Goal: Check status

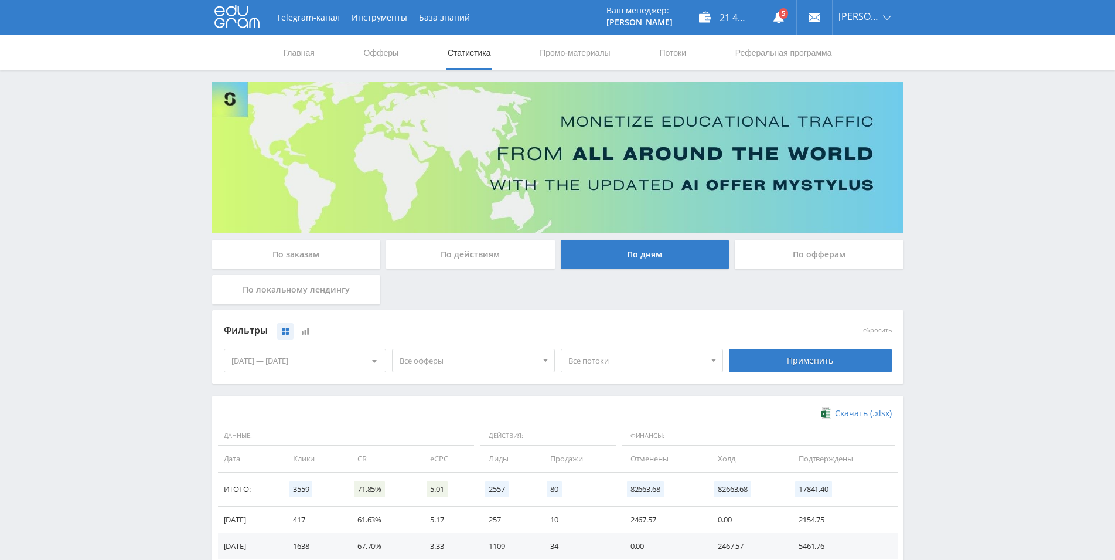
scroll to position [208, 0]
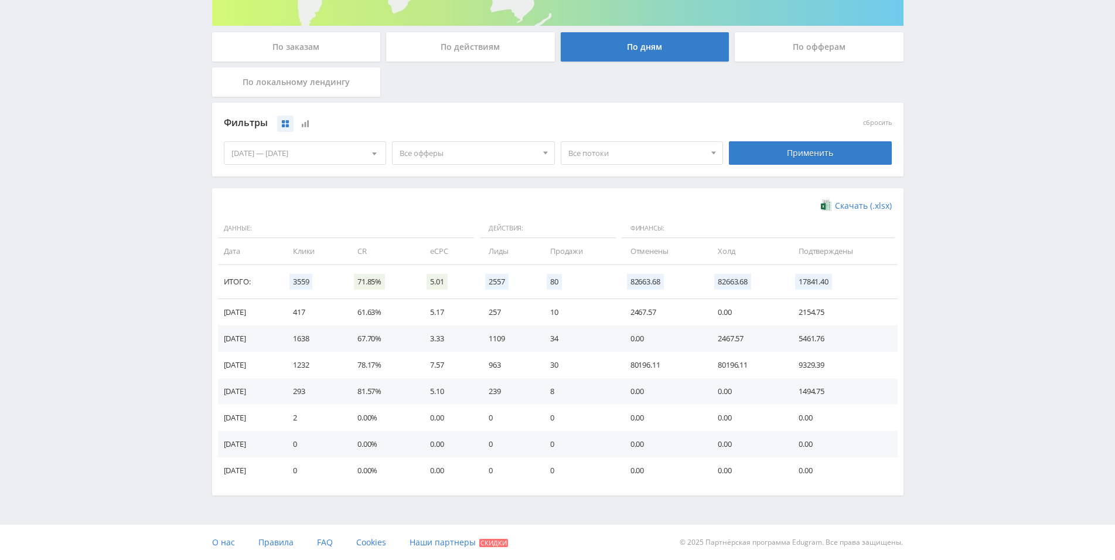
click at [732, 344] on td "2467.57" at bounding box center [746, 338] width 81 height 26
click at [668, 319] on td "2467.57" at bounding box center [662, 312] width 87 height 26
click at [676, 331] on td "0.00" at bounding box center [662, 338] width 87 height 26
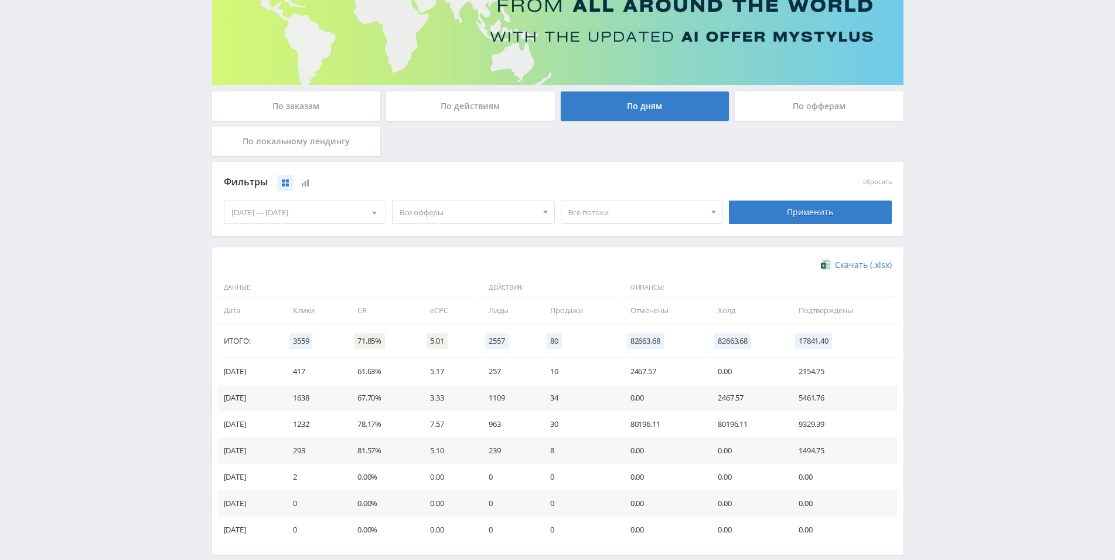
scroll to position [148, 0]
click at [341, 108] on div "По заказам" at bounding box center [296, 106] width 169 height 29
click at [0, 0] on input "По заказам" at bounding box center [0, 0] width 0 height 0
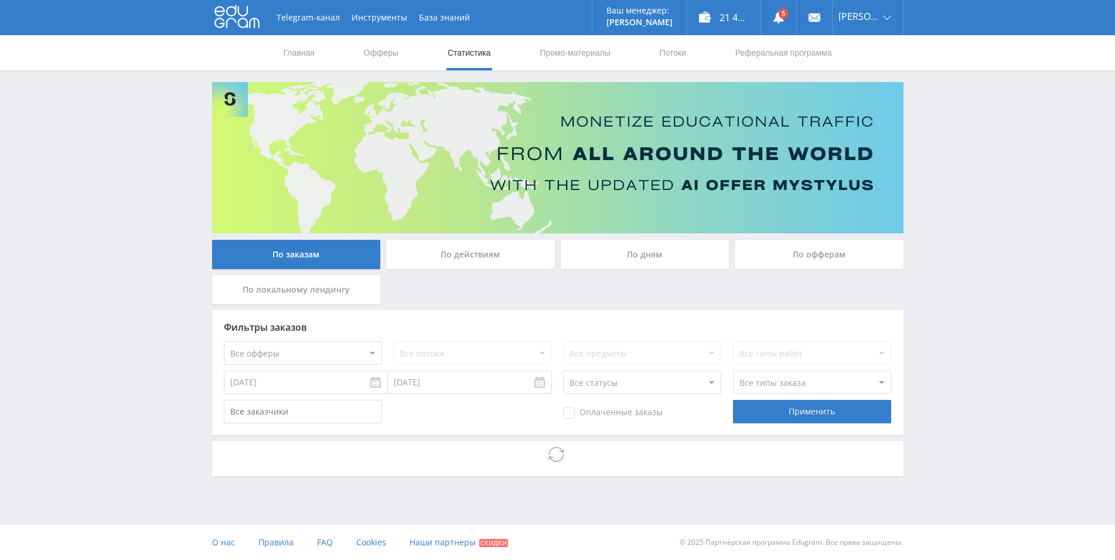
scroll to position [0, 0]
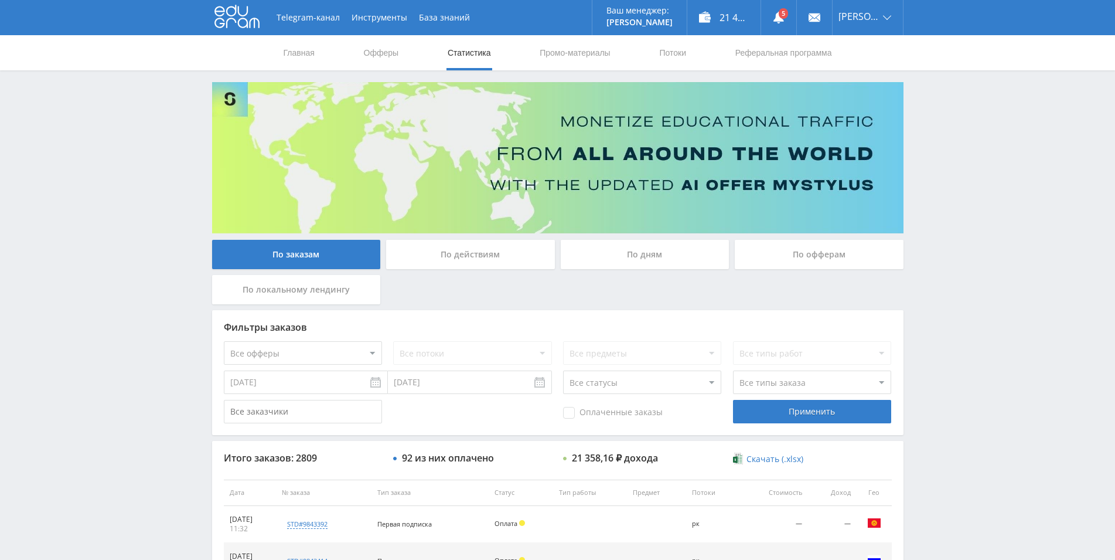
click at [563, 370] on select "Все статусы В аукционе В работе На гарантии Завершен Возврат Черновик" at bounding box center [642, 381] width 158 height 23
select select "5"
click option "Возврат" at bounding box center [0, 0] width 0 height 0
click at [757, 411] on div "Применить" at bounding box center [812, 411] width 158 height 23
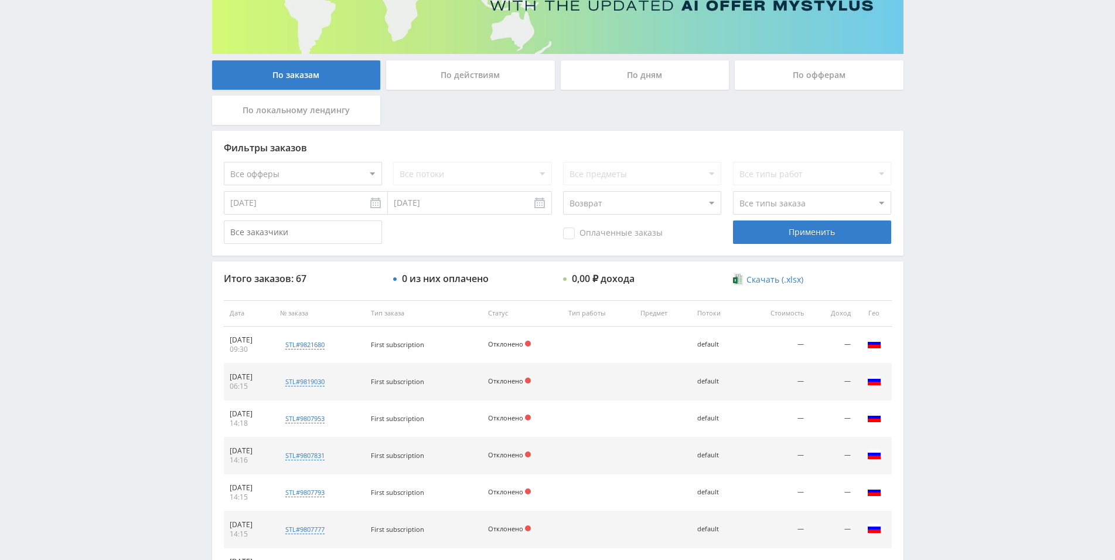
click at [676, 82] on div "По дням" at bounding box center [645, 74] width 169 height 29
click at [0, 0] on input "По дням" at bounding box center [0, 0] width 0 height 0
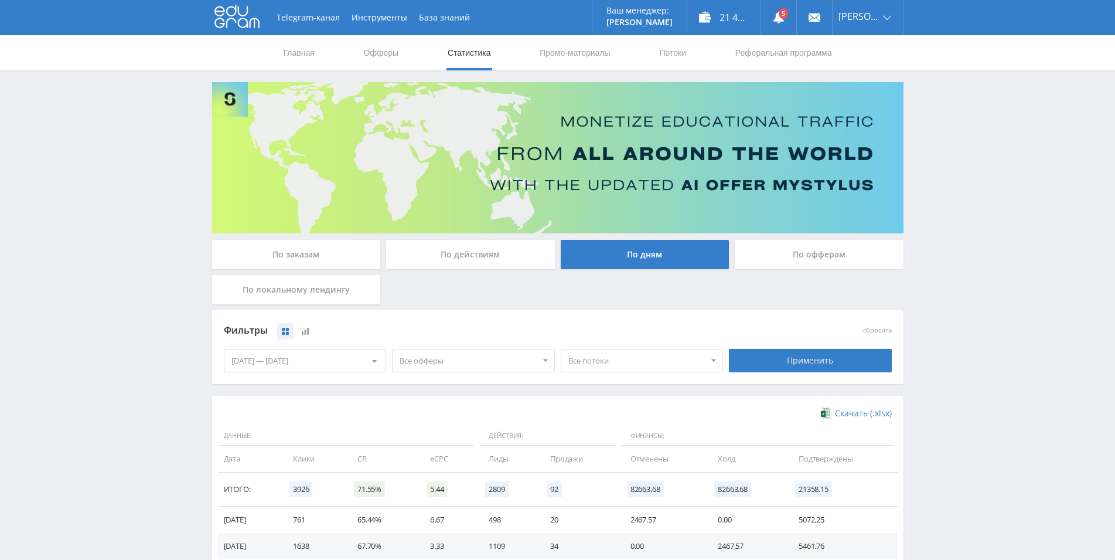
scroll to position [208, 0]
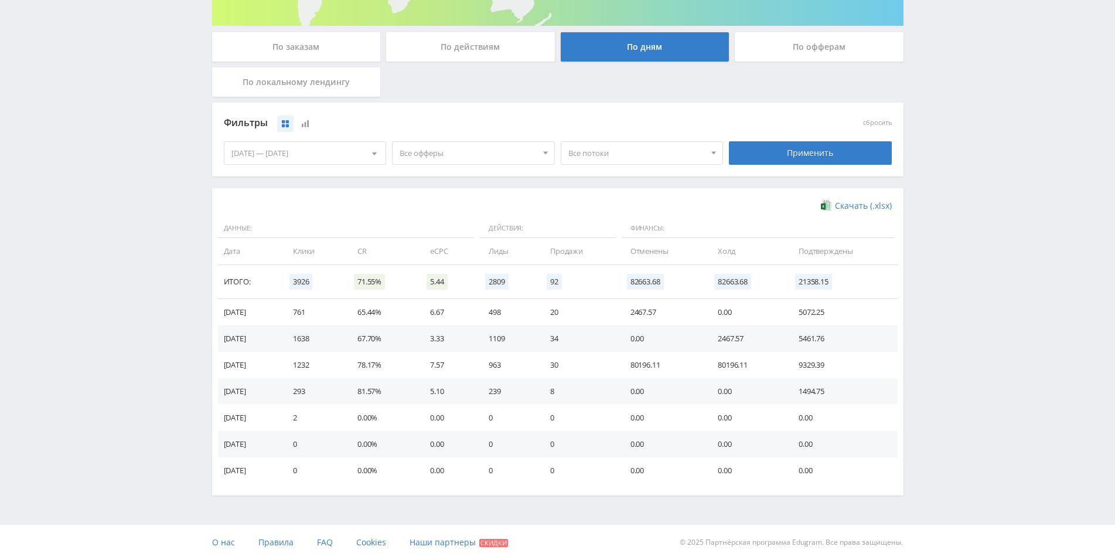
drag, startPoint x: 222, startPoint y: 341, endPoint x: 271, endPoint y: 343, distance: 49.3
click at [271, 343] on td "[DATE]" at bounding box center [249, 338] width 63 height 26
click at [226, 348] on td "[DATE]" at bounding box center [249, 338] width 63 height 26
drag, startPoint x: 710, startPoint y: 338, endPoint x: 784, endPoint y: 336, distance: 73.9
click at [784, 336] on tr "09.10.2025 1638 67.70% 3.33 1109 34 0.00 2467.57 5461.76" at bounding box center [558, 338] width 680 height 26
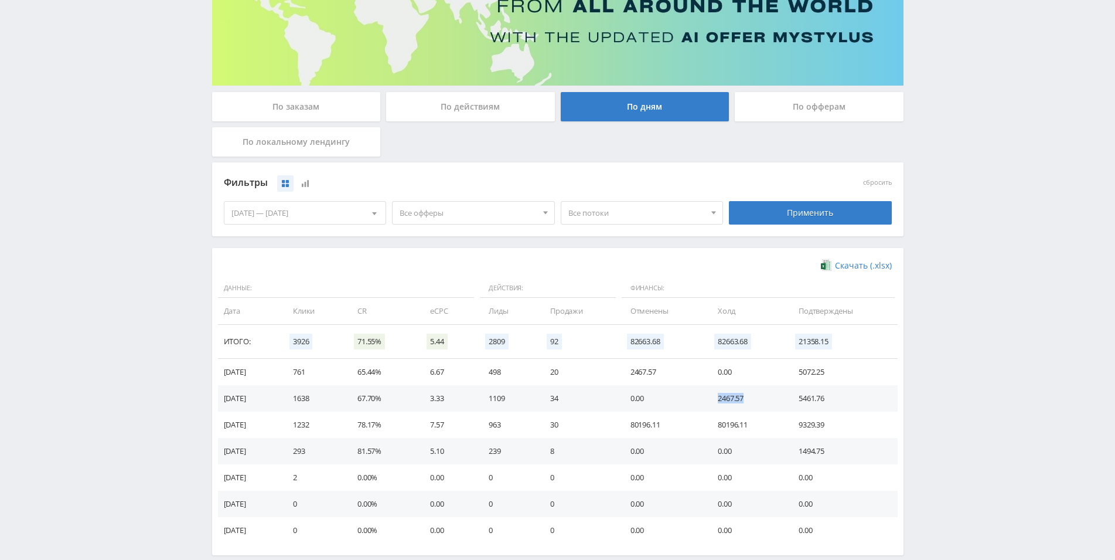
scroll to position [0, 0]
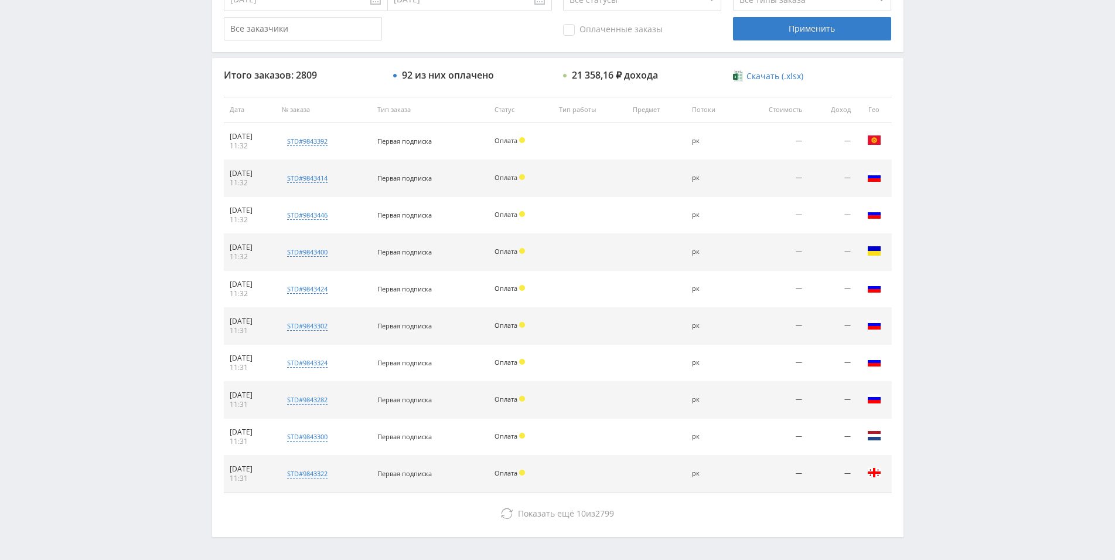
scroll to position [359, 0]
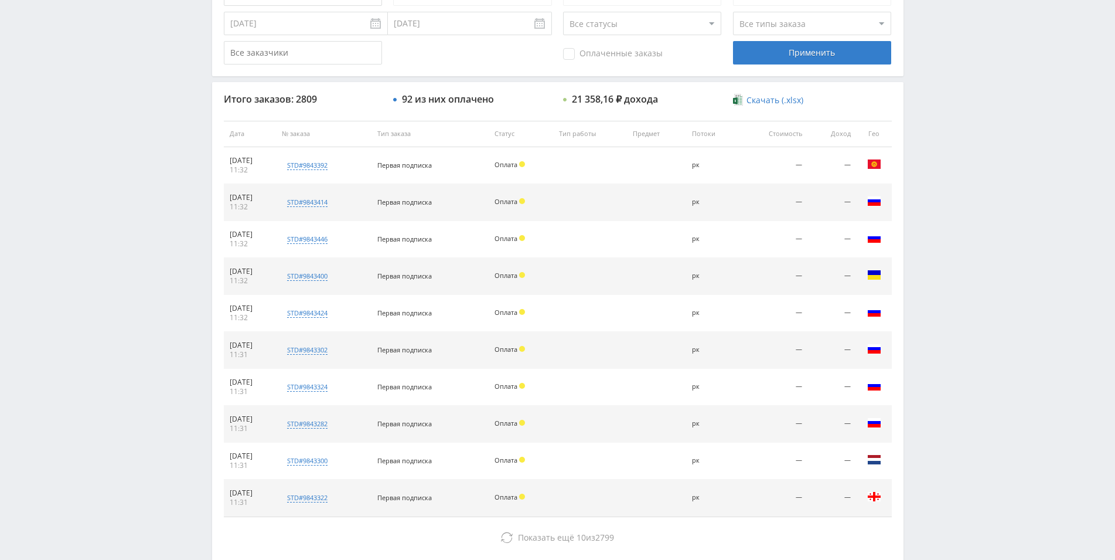
click at [563, 12] on select "Все статусы В аукционе В работе На гарантии Завершен Возврат Черновик" at bounding box center [642, 23] width 158 height 23
select select "5"
click option "Возврат" at bounding box center [0, 0] width 0 height 0
click at [776, 50] on div "Применить" at bounding box center [812, 52] width 158 height 23
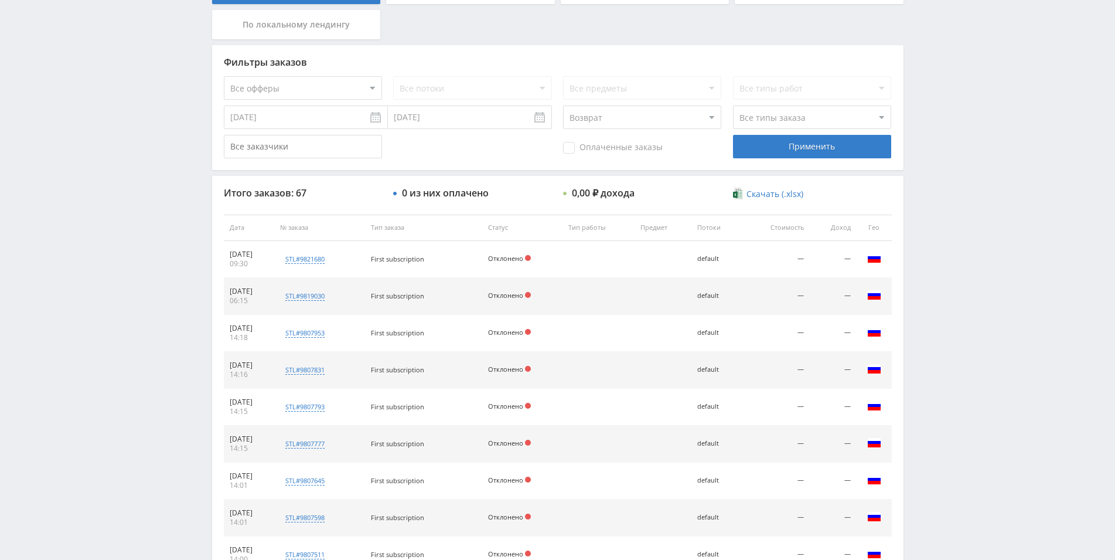
scroll to position [354, 0]
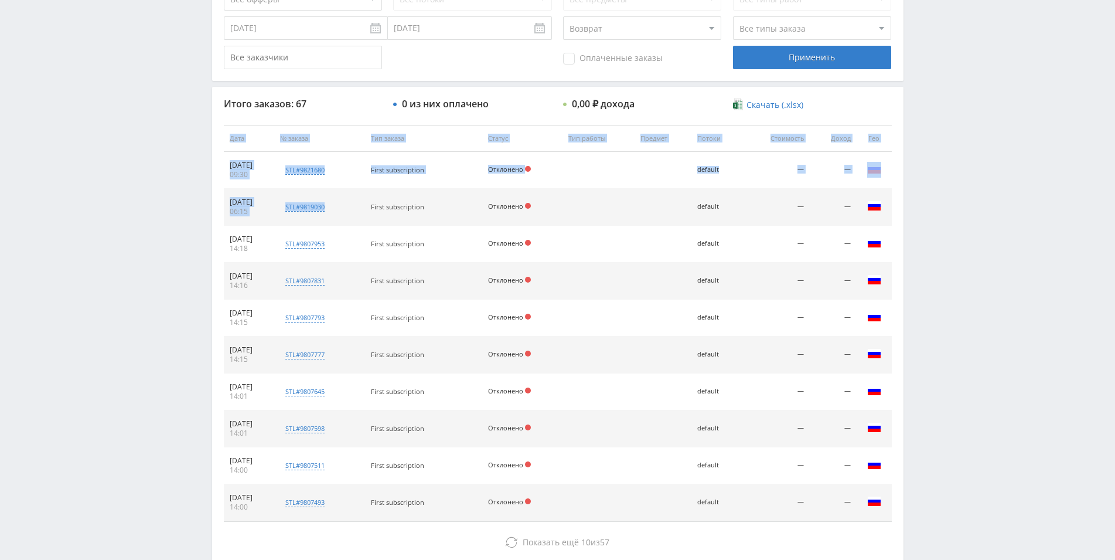
drag, startPoint x: 351, startPoint y: 206, endPoint x: 165, endPoint y: 146, distance: 194.8
click at [165, 146] on div "Telegram-канал Инструменты База знаний Ваш менеджер: [PERSON_NAME] Online @edug…" at bounding box center [557, 138] width 1115 height 984
click at [458, 154] on td "First subscription" at bounding box center [423, 170] width 117 height 37
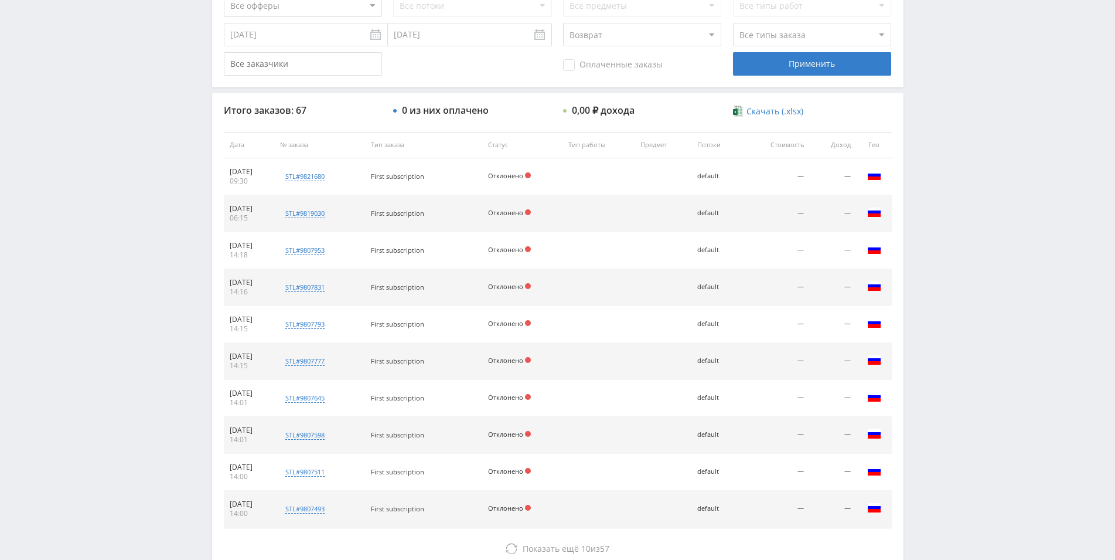
scroll to position [0, 0]
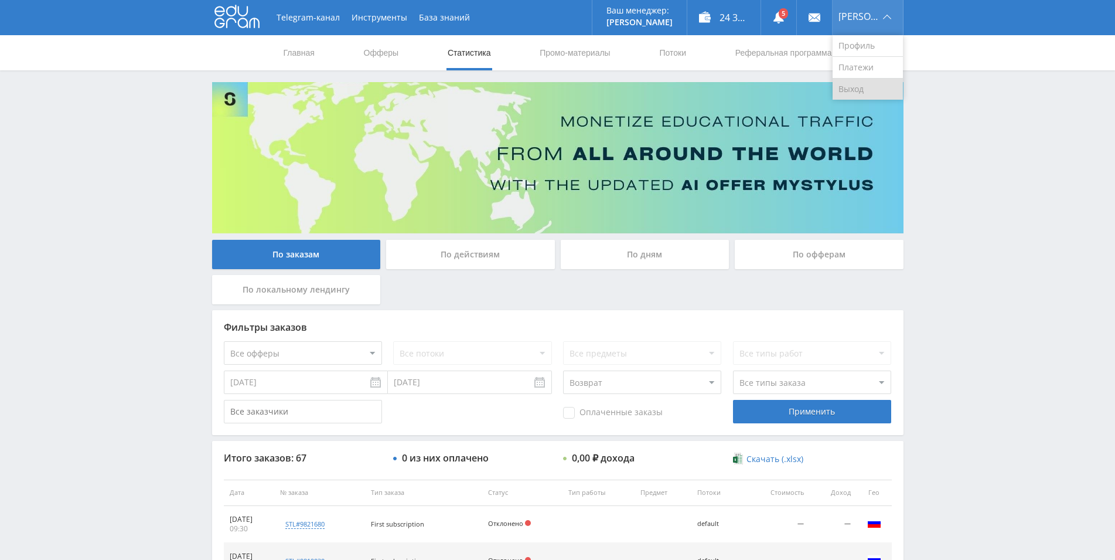
click at [859, 90] on link "Выход" at bounding box center [868, 89] width 70 height 21
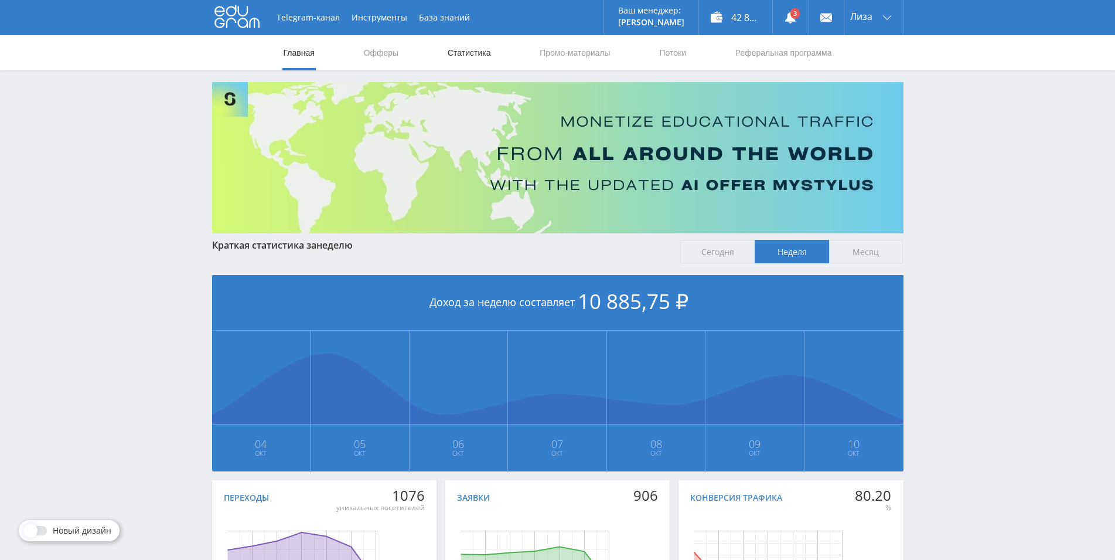
click at [465, 48] on link "Статистика" at bounding box center [470, 52] width 46 height 35
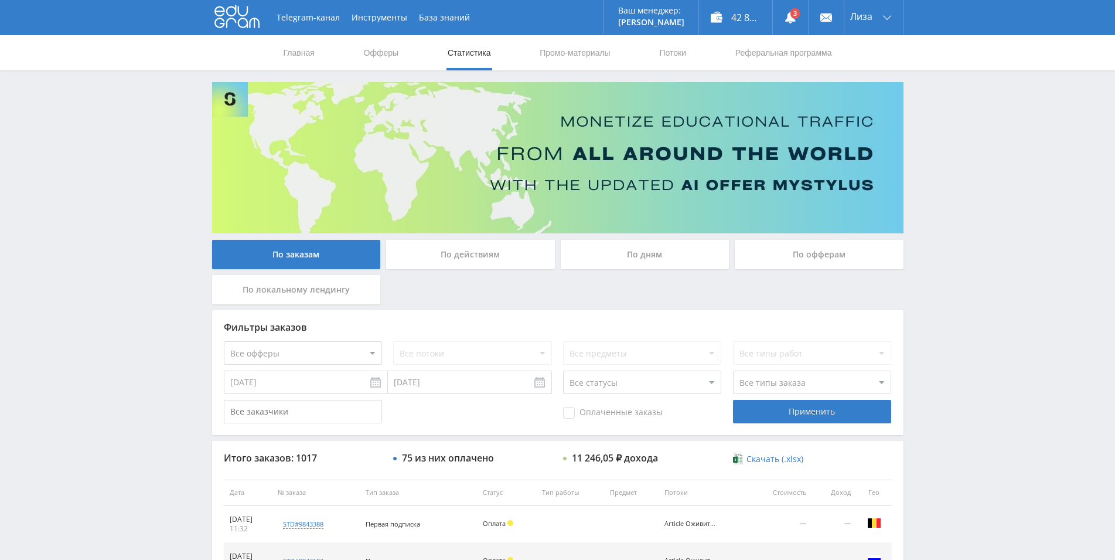
click at [616, 260] on div "По дням" at bounding box center [645, 254] width 169 height 29
click at [0, 0] on input "По дням" at bounding box center [0, 0] width 0 height 0
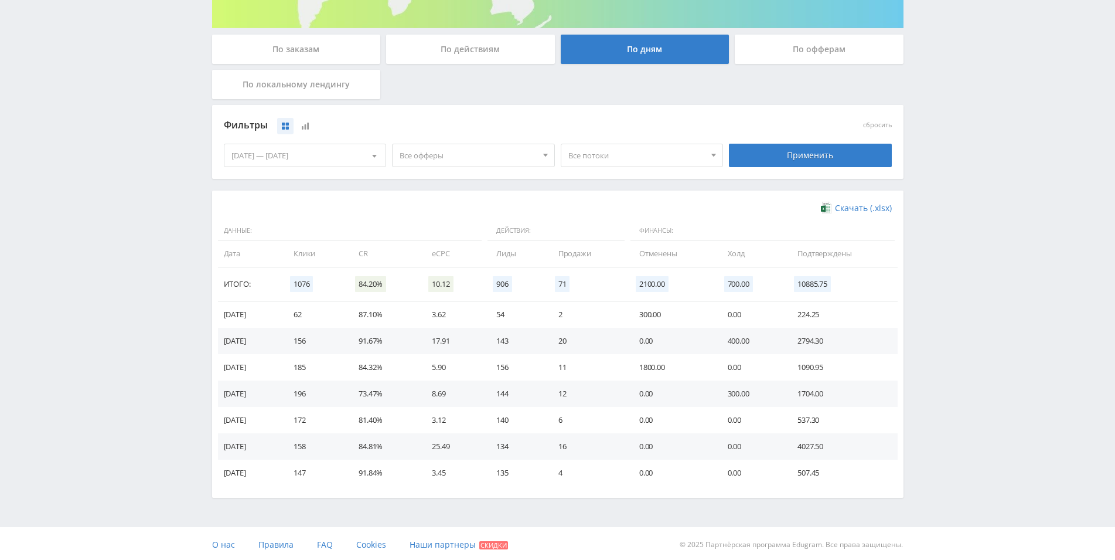
scroll to position [208, 0]
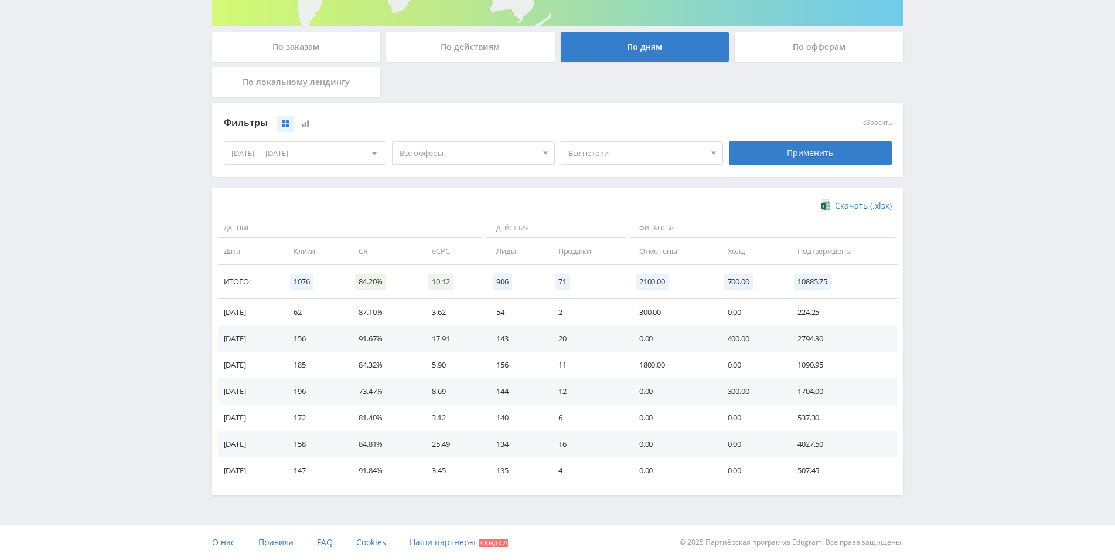
click at [598, 328] on td "20" at bounding box center [587, 338] width 81 height 26
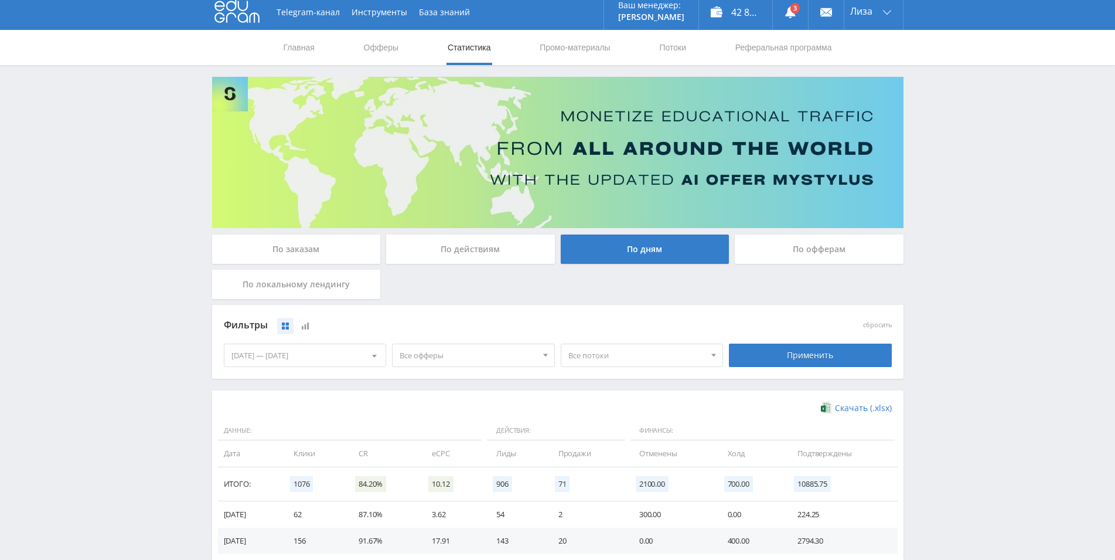
scroll to position [0, 0]
